Goal: Transaction & Acquisition: Purchase product/service

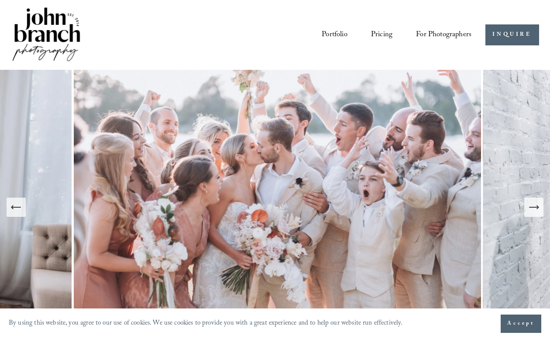
click at [0, 0] on span "Presets" at bounding box center [0, 0] width 0 height 0
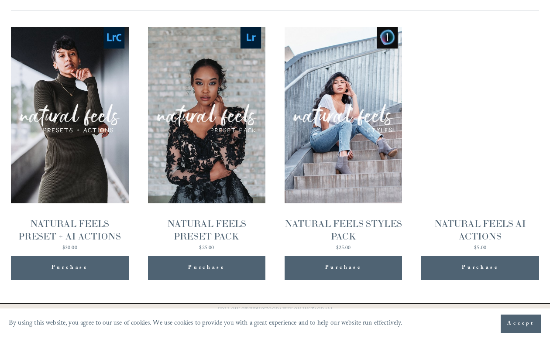
scroll to position [821, 0]
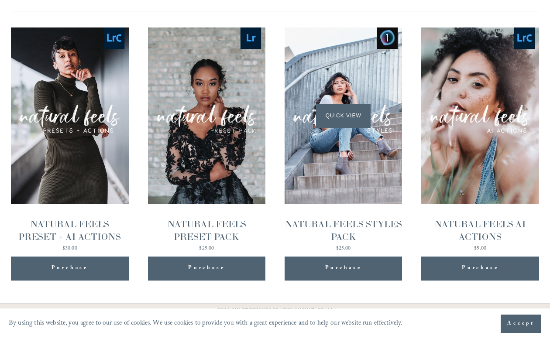
click at [358, 78] on div "Quick View" at bounding box center [343, 116] width 117 height 176
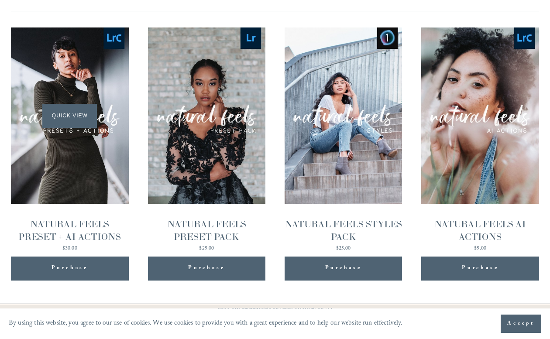
click at [80, 104] on span "Quick View" at bounding box center [69, 116] width 55 height 24
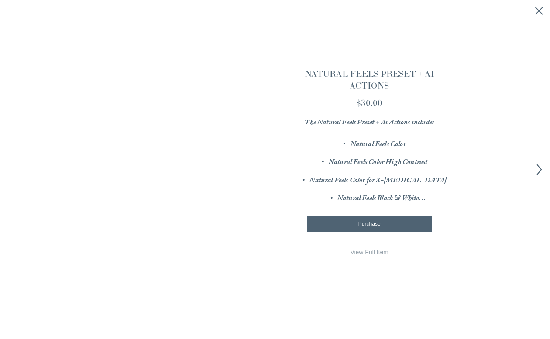
click at [539, 166] on icon "Next item" at bounding box center [539, 169] width 11 height 11
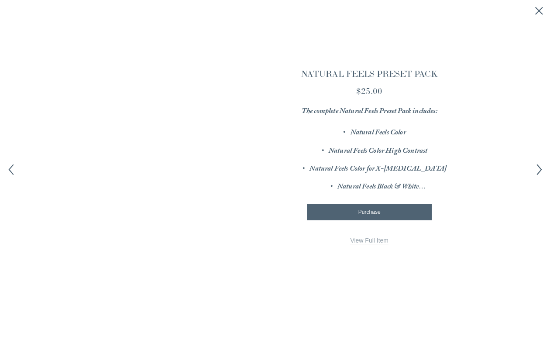
click at [547, 11] on div "× Image 1 of 12 Image 2 of 12 Image 3 of 12" at bounding box center [275, 169] width 550 height 339
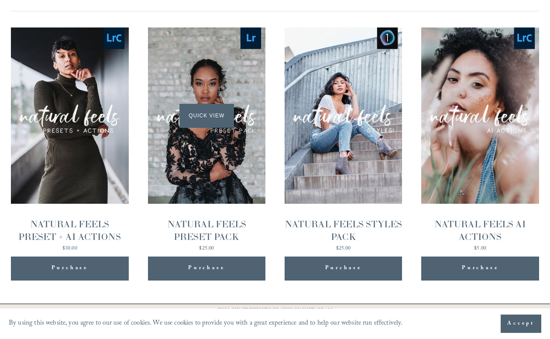
click at [198, 107] on span "Quick View" at bounding box center [206, 116] width 55 height 24
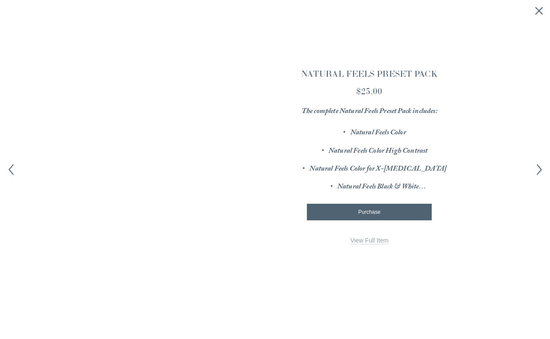
click at [537, 166] on icon "Next item" at bounding box center [539, 169] width 11 height 11
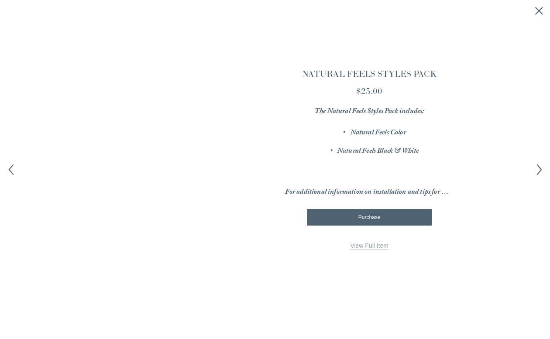
click at [537, 166] on icon "Next item" at bounding box center [539, 169] width 11 height 11
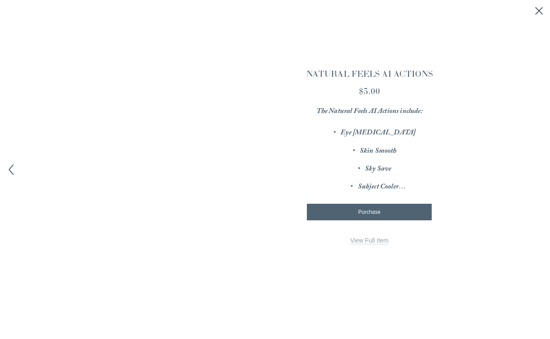
click at [540, 13] on icon "Close quick view" at bounding box center [539, 11] width 9 height 9
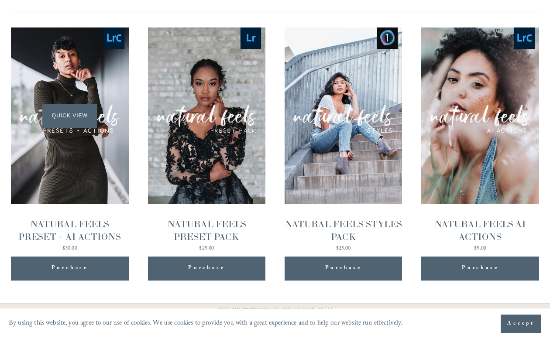
click at [69, 104] on span "Quick View" at bounding box center [69, 116] width 55 height 24
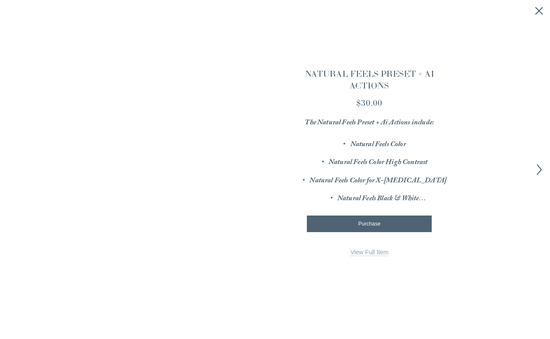
click at [542, 7] on line "Close quick view" at bounding box center [539, 10] width 7 height 7
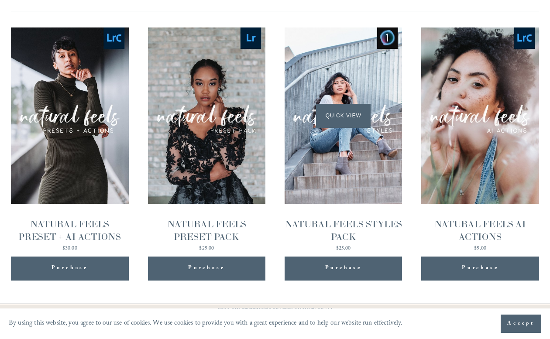
click at [339, 104] on span "Quick View" at bounding box center [343, 116] width 55 height 24
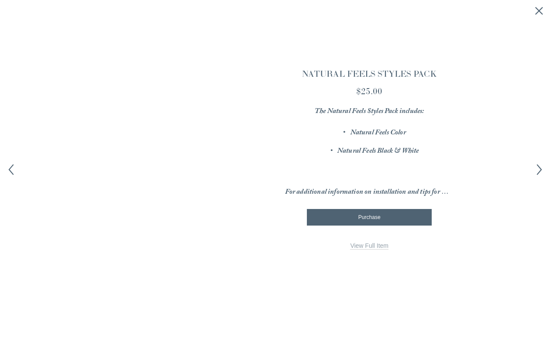
click at [537, 10] on icon "Close quick view" at bounding box center [539, 11] width 9 height 9
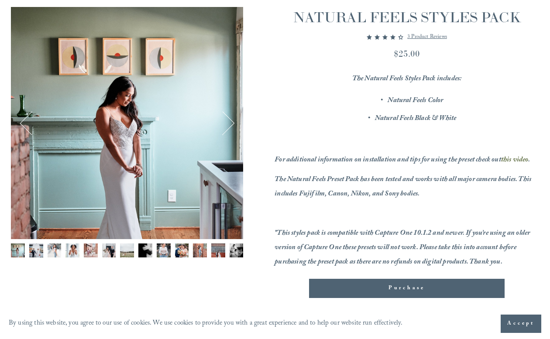
scroll to position [83, 0]
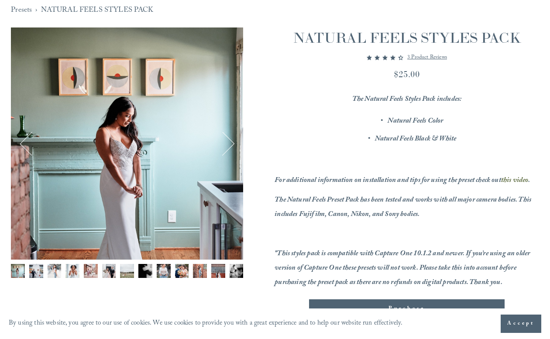
click at [232, 149] on button "Next" at bounding box center [222, 143] width 25 height 25
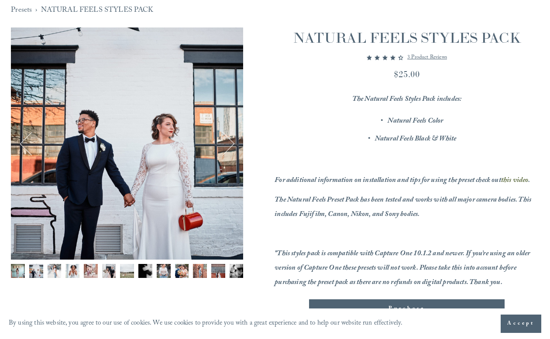
click at [232, 149] on button "Next" at bounding box center [222, 143] width 25 height 25
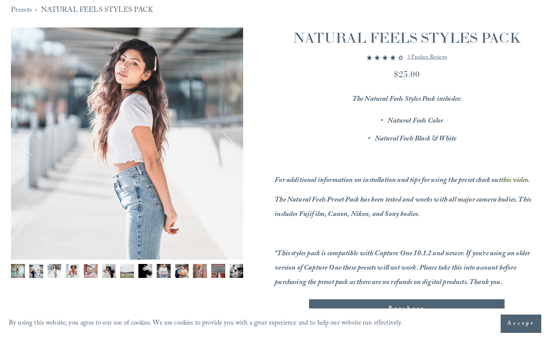
click at [232, 149] on button "Next" at bounding box center [222, 143] width 25 height 25
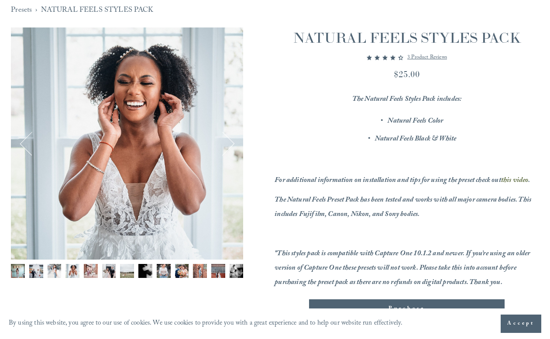
click at [232, 149] on button "Next" at bounding box center [222, 143] width 25 height 25
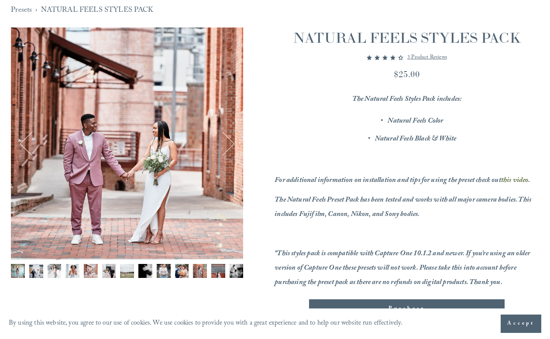
click at [232, 149] on button "Next" at bounding box center [222, 143] width 25 height 25
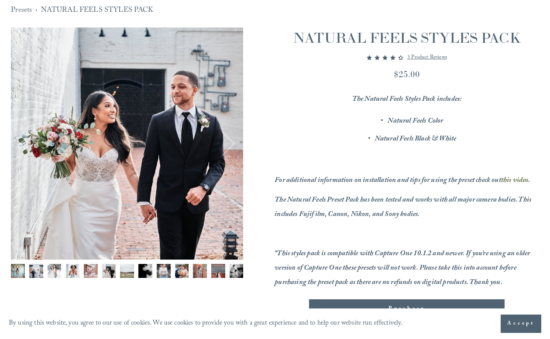
click at [232, 149] on button "Next" at bounding box center [222, 143] width 25 height 25
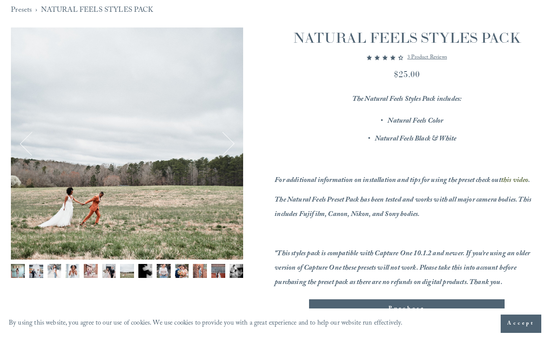
click at [232, 149] on button "Next" at bounding box center [222, 143] width 25 height 25
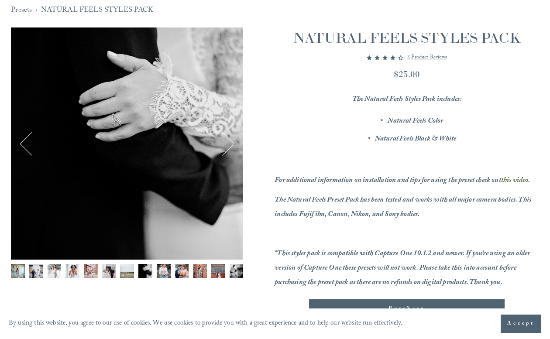
click at [232, 149] on button "Next" at bounding box center [222, 143] width 25 height 25
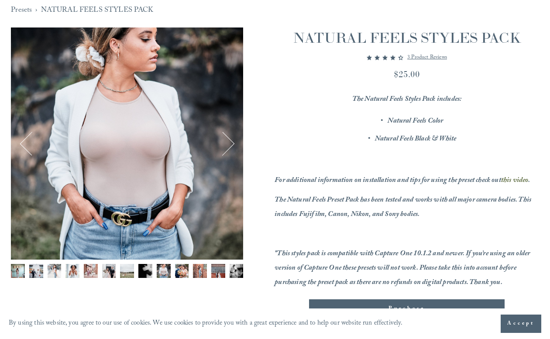
click at [21, 141] on button "Previous" at bounding box center [31, 143] width 25 height 25
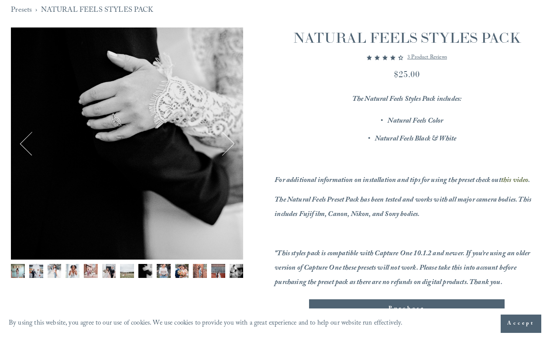
click at [21, 141] on button "Previous" at bounding box center [31, 143] width 25 height 25
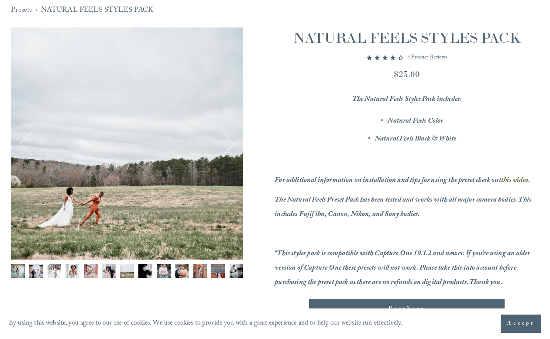
click at [21, 141] on button "Previous" at bounding box center [31, 143] width 25 height 25
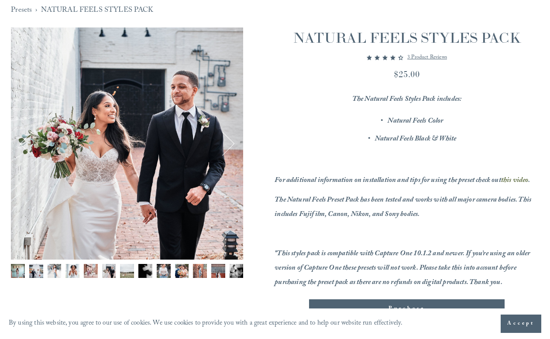
click at [21, 141] on button "Previous" at bounding box center [31, 143] width 25 height 25
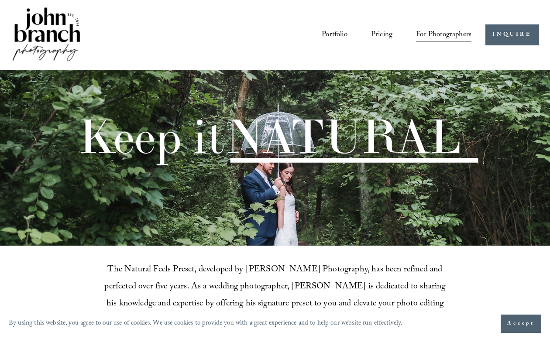
scroll to position [821, 0]
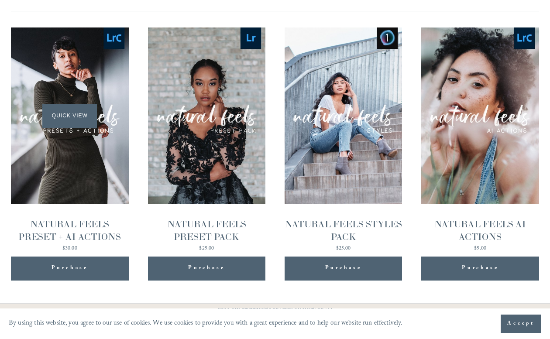
click at [70, 104] on span "Quick View" at bounding box center [69, 116] width 55 height 24
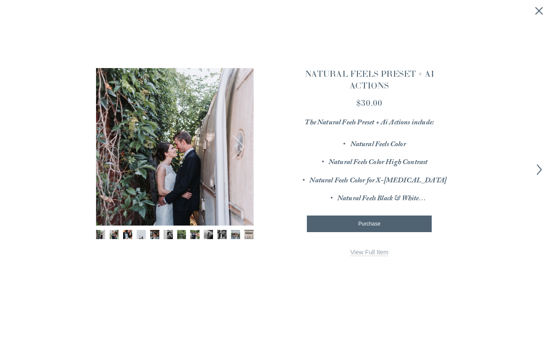
click at [240, 146] on button "Next" at bounding box center [232, 146] width 25 height 25
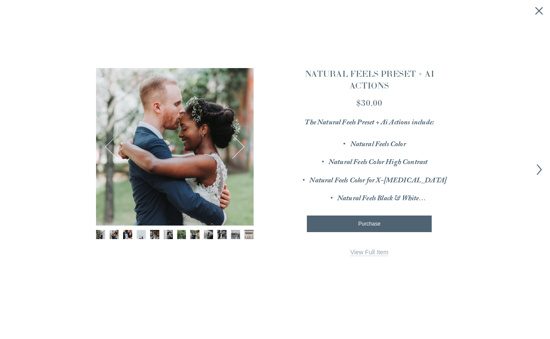
click at [240, 146] on button "Next" at bounding box center [232, 146] width 25 height 25
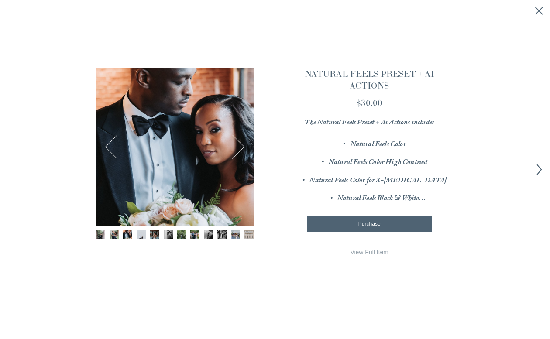
click at [240, 147] on button "Next" at bounding box center [232, 146] width 25 height 25
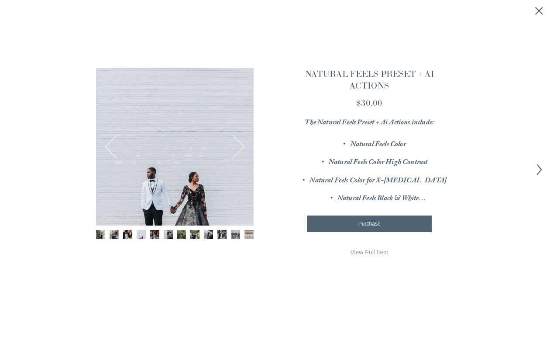
click at [240, 147] on button "Next" at bounding box center [232, 146] width 25 height 25
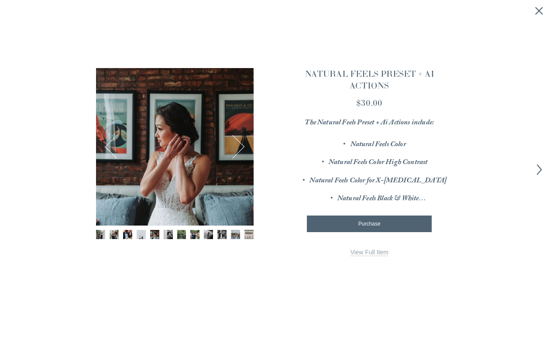
click at [240, 147] on button "Next" at bounding box center [232, 146] width 25 height 25
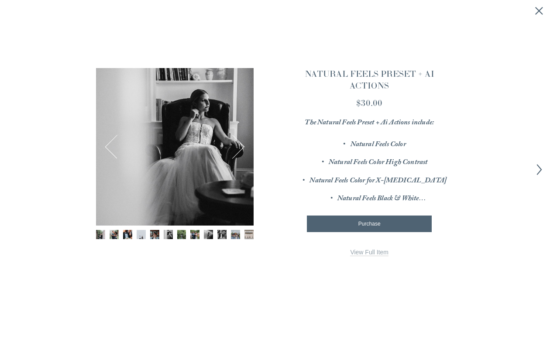
click at [240, 147] on button "Next" at bounding box center [232, 146] width 25 height 25
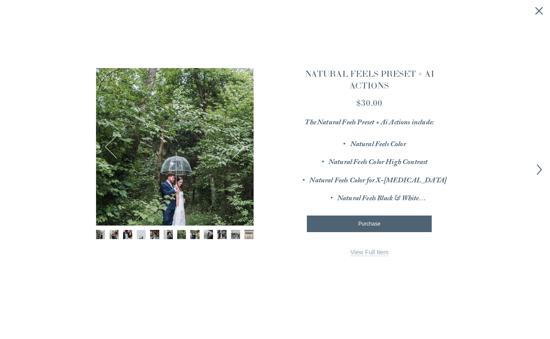
click at [240, 147] on button "Next" at bounding box center [232, 146] width 25 height 25
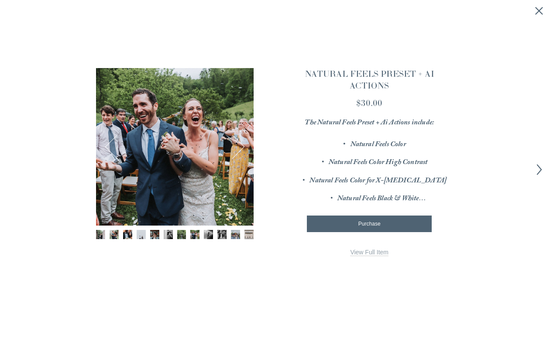
click at [539, 11] on line "Close quick view" at bounding box center [539, 10] width 7 height 7
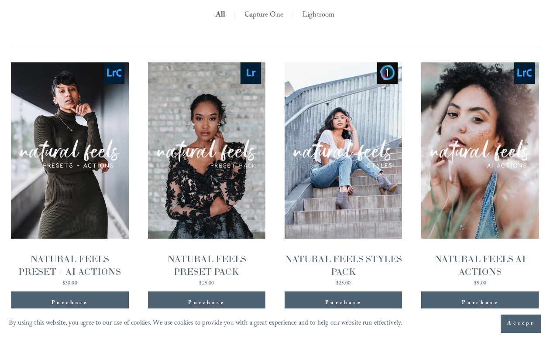
scroll to position [800, 0]
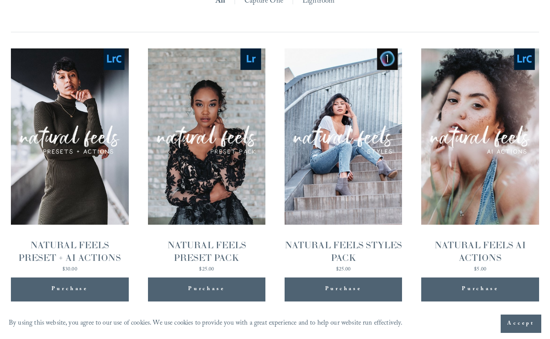
click at [327, 284] on span "Purchase" at bounding box center [343, 289] width 37 height 11
click at [337, 83] on div "Quick View" at bounding box center [343, 136] width 117 height 176
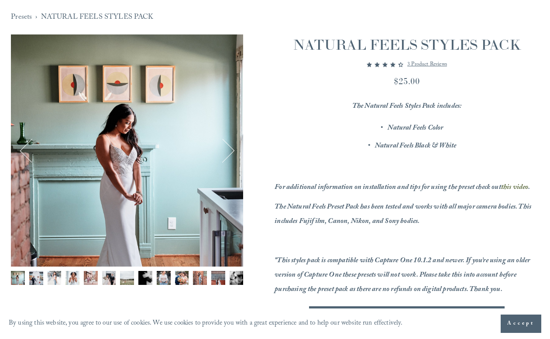
scroll to position [63, 0]
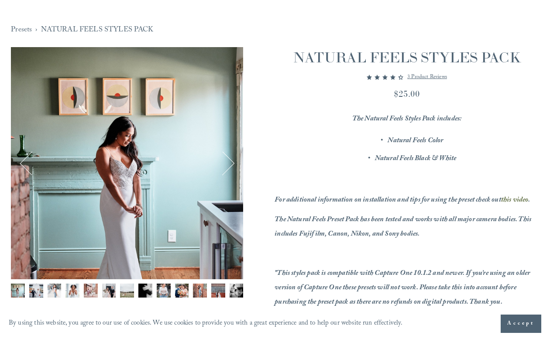
click at [229, 160] on button "Next" at bounding box center [222, 163] width 25 height 25
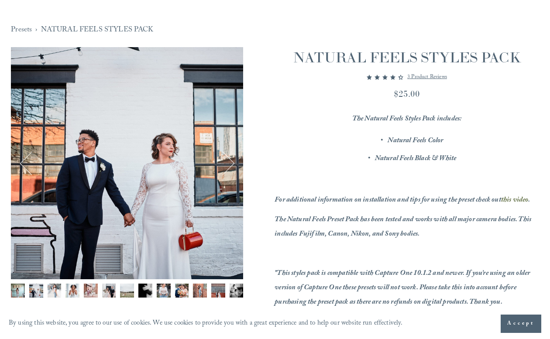
click at [229, 160] on button "Next" at bounding box center [222, 163] width 25 height 25
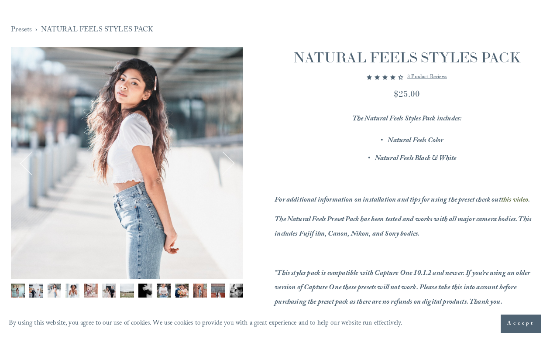
click at [229, 160] on button "Next" at bounding box center [222, 163] width 25 height 25
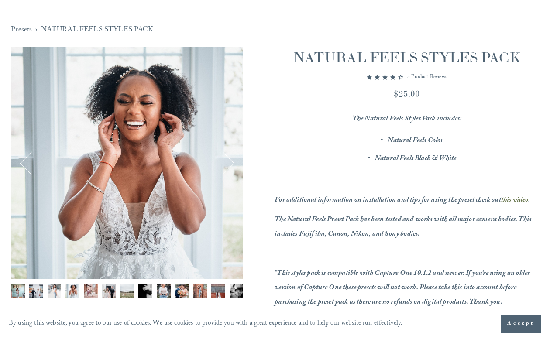
click at [229, 160] on button "Next" at bounding box center [222, 163] width 25 height 25
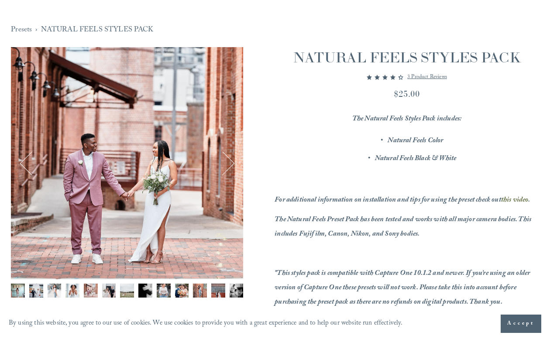
click at [229, 160] on button "Next" at bounding box center [222, 163] width 25 height 25
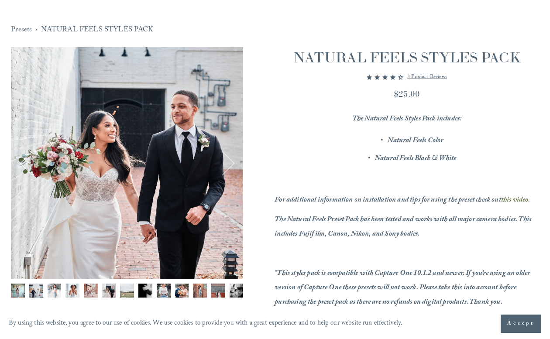
click at [229, 160] on button "Next" at bounding box center [222, 163] width 25 height 25
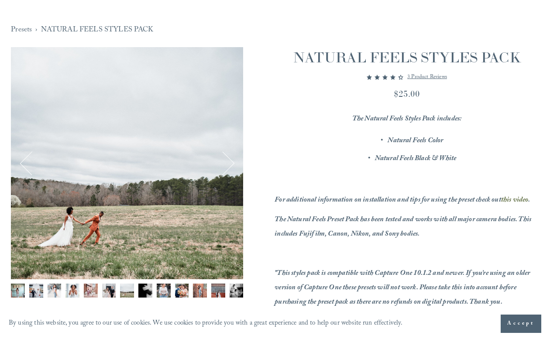
click at [229, 160] on button "Next" at bounding box center [222, 163] width 25 height 25
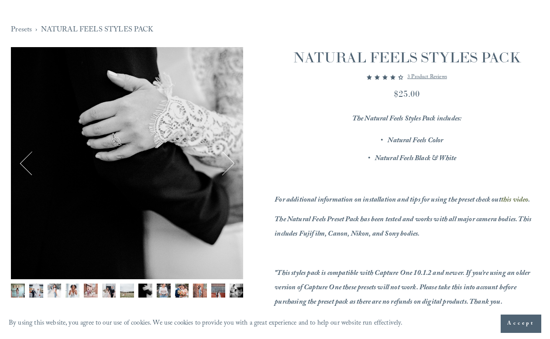
click at [229, 160] on button "Next" at bounding box center [222, 163] width 25 height 25
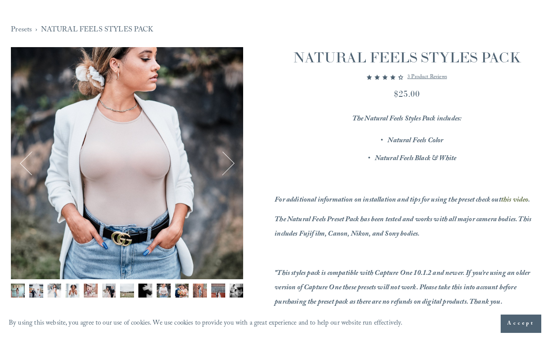
click at [229, 160] on button "Next" at bounding box center [222, 163] width 25 height 25
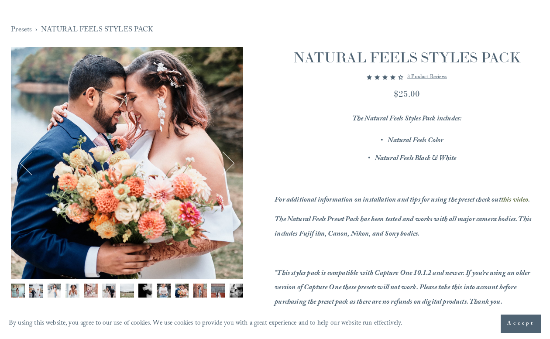
click at [229, 160] on button "Next" at bounding box center [222, 163] width 25 height 25
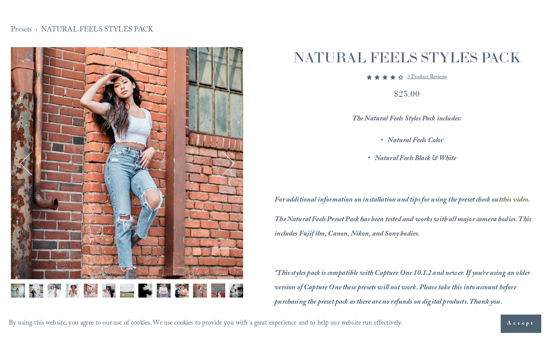
click at [231, 162] on button "Next" at bounding box center [222, 163] width 25 height 25
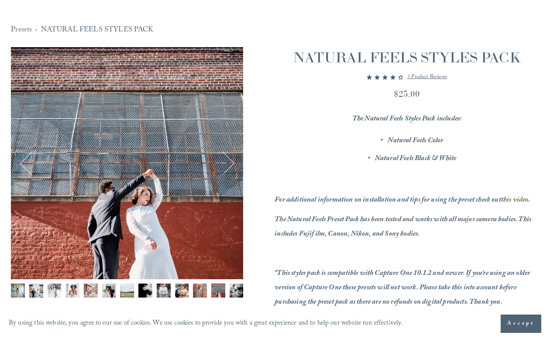
click at [230, 162] on button "Next" at bounding box center [222, 163] width 25 height 25
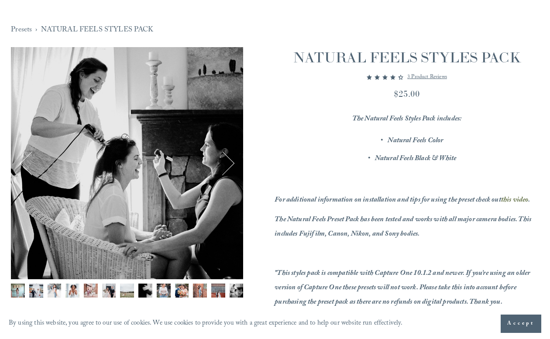
click at [230, 162] on button "Next" at bounding box center [222, 163] width 25 height 25
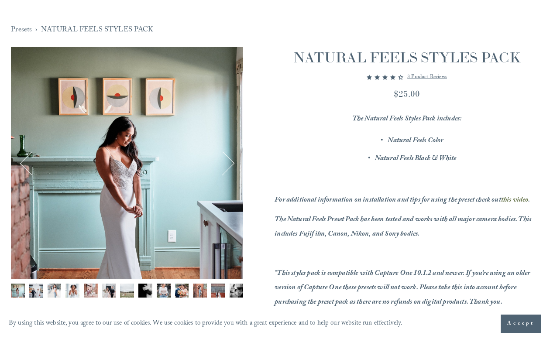
click at [230, 162] on button "Next" at bounding box center [222, 163] width 25 height 25
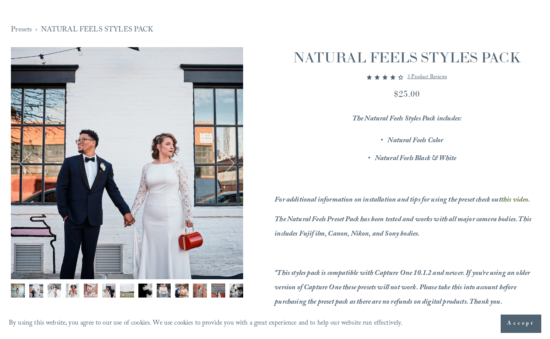
click at [230, 162] on button "Next" at bounding box center [222, 163] width 25 height 25
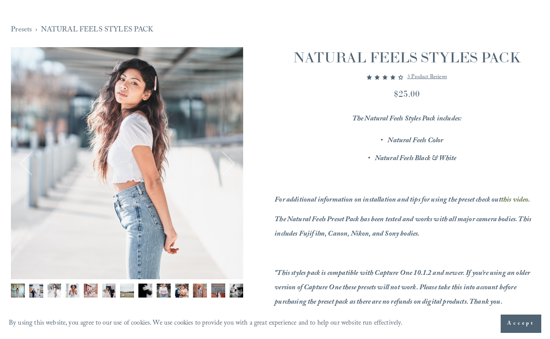
click at [230, 162] on button "Next" at bounding box center [222, 163] width 25 height 25
